Goal: Task Accomplishment & Management: Manage account settings

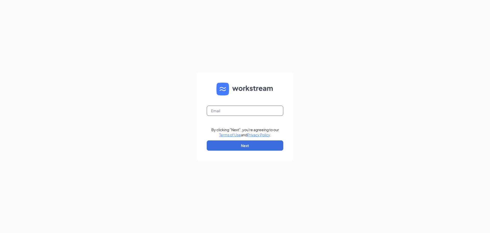
click at [234, 106] on input "text" at bounding box center [245, 111] width 77 height 10
type input "[EMAIL_ADDRESS][DOMAIN_NAME]"
click at [244, 143] on button "Next" at bounding box center [245, 145] width 77 height 10
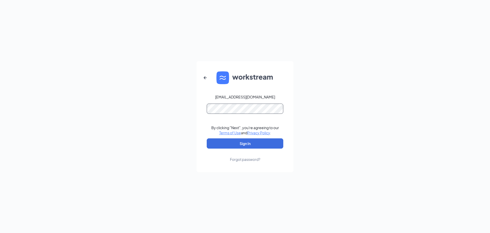
click at [207, 138] on button "Sign In" at bounding box center [245, 143] width 77 height 10
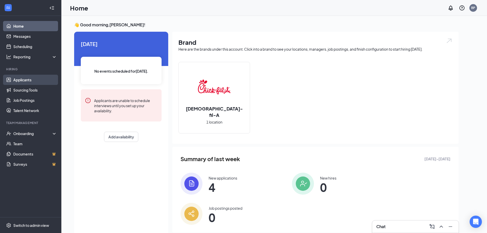
click at [24, 82] on link "Applicants" at bounding box center [35, 80] width 44 height 10
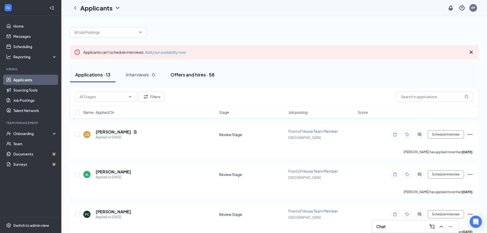
click at [196, 76] on div "Offers and hires · 58" at bounding box center [192, 74] width 44 height 6
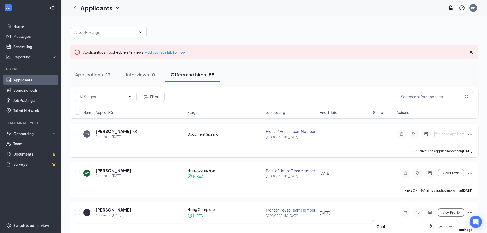
click at [469, 134] on icon "Ellipses" at bounding box center [470, 133] width 5 height 1
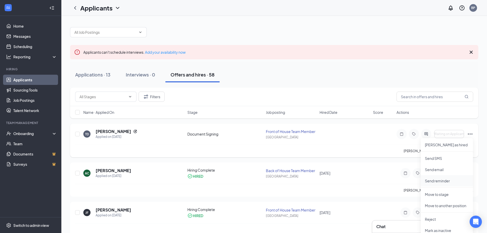
click at [438, 179] on p "Send reminder" at bounding box center [447, 180] width 44 height 5
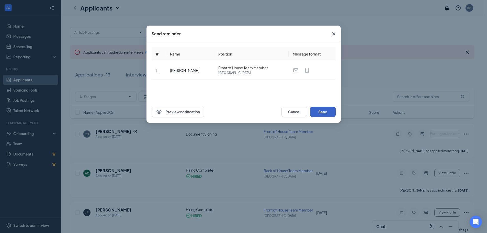
click at [323, 112] on button "Send" at bounding box center [323, 112] width 26 height 10
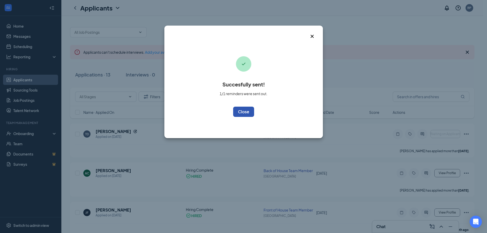
click at [241, 111] on button "OK" at bounding box center [243, 112] width 21 height 10
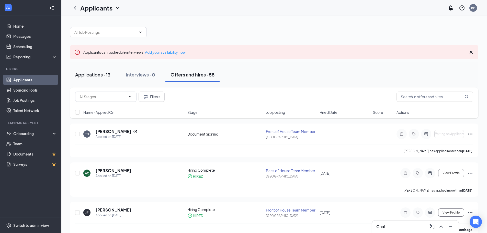
click at [96, 74] on div "Applications · 13" at bounding box center [92, 74] width 35 height 6
